Goal: Task Accomplishment & Management: Use online tool/utility

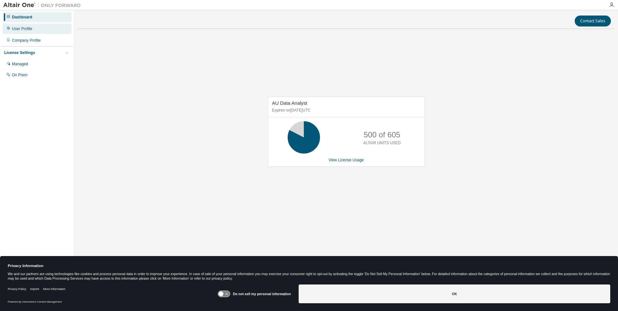
click at [23, 32] on div "User Profile" at bounding box center [37, 29] width 69 height 10
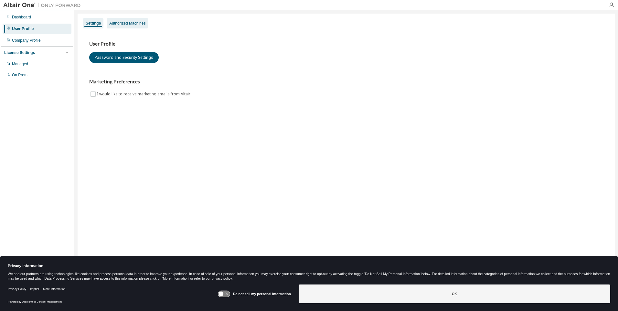
click at [135, 21] on div "Authorized Machines" at bounding box center [127, 23] width 36 height 5
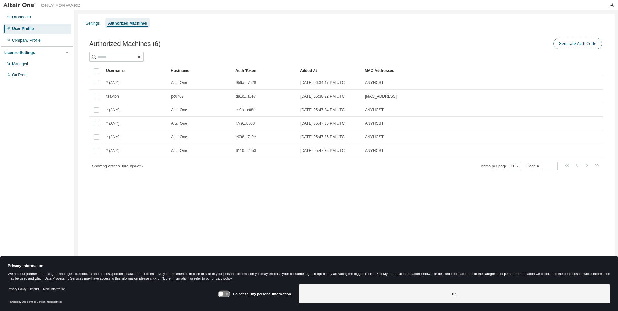
click at [572, 43] on button "Generate Auth Code" at bounding box center [578, 43] width 49 height 11
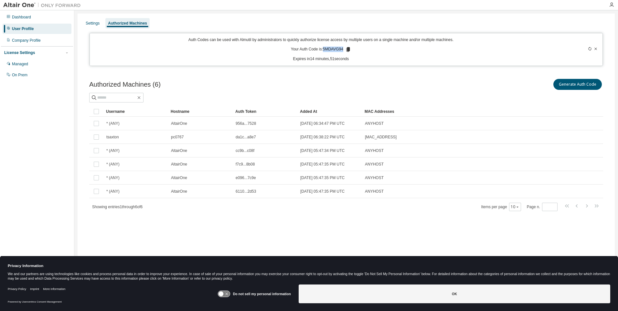
drag, startPoint x: 324, startPoint y: 49, endPoint x: 342, endPoint y: 48, distance: 18.2
click at [342, 48] on p "Your Auth Code is: 5MDAVG94" at bounding box center [321, 50] width 60 height 6
drag, startPoint x: 342, startPoint y: 48, endPoint x: 367, endPoint y: 53, distance: 24.9
click at [368, 54] on div "Auth Codes can be used with Almutil by administrators to quickly authorize lice…" at bounding box center [321, 49] width 455 height 25
click at [348, 49] on icon at bounding box center [348, 49] width 4 height 5
